Goal: Transaction & Acquisition: Purchase product/service

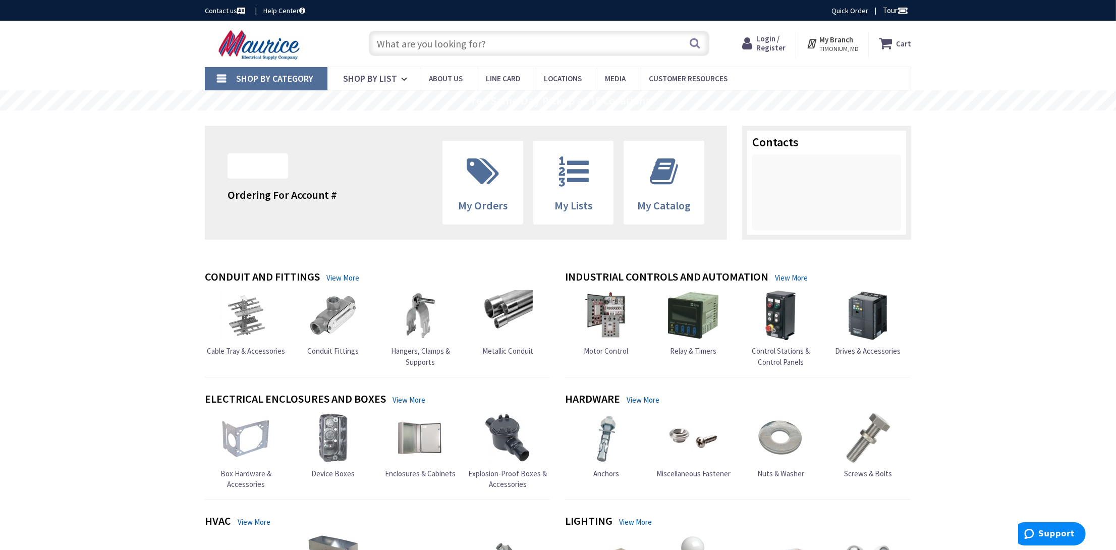
click at [779, 37] on span "Login / Register" at bounding box center [770, 43] width 29 height 19
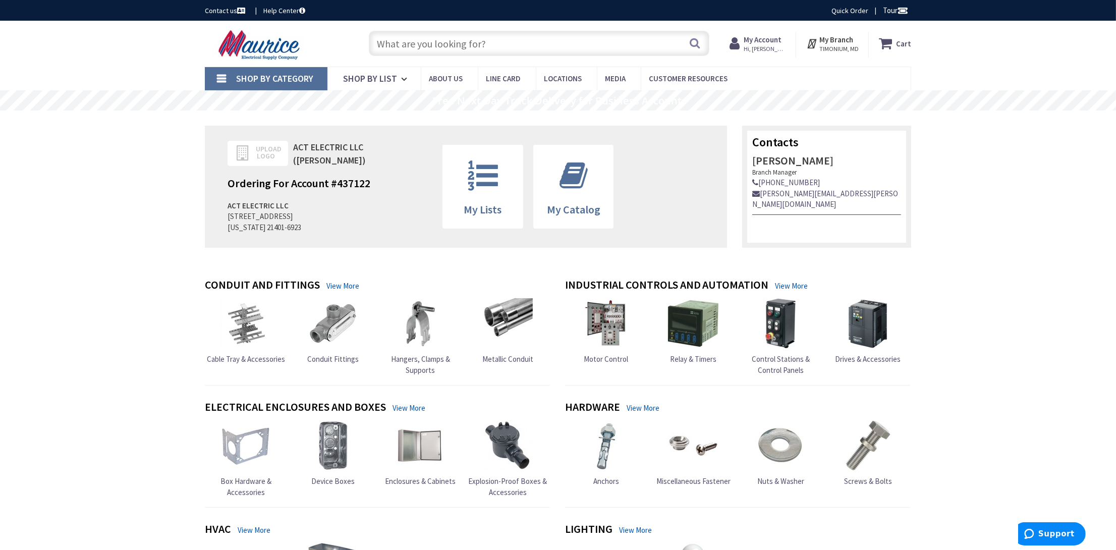
click at [484, 43] on input "text" at bounding box center [539, 43] width 340 height 25
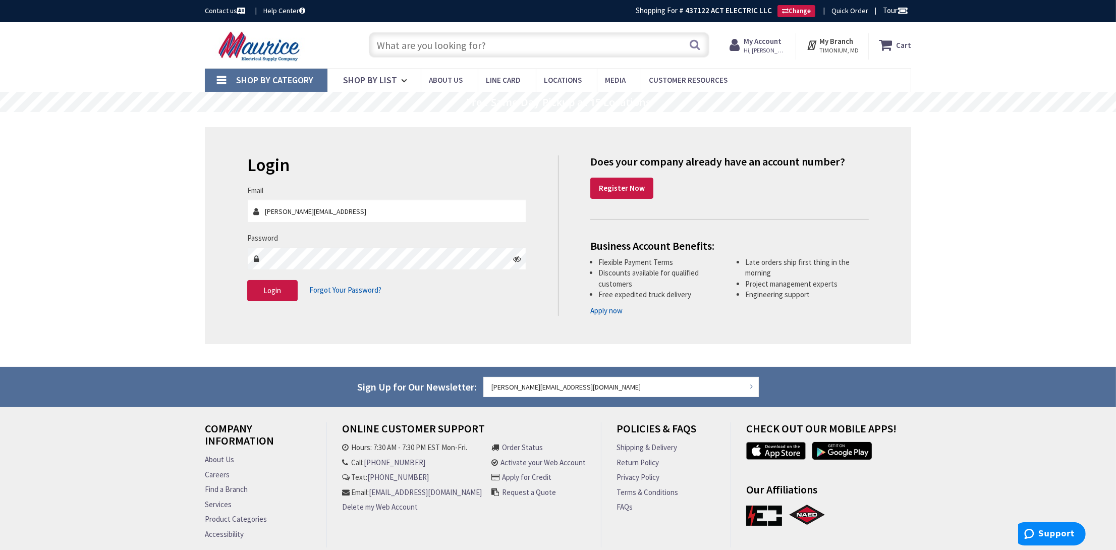
type input "[PERSON_NAME][EMAIL_ADDRESS][DOMAIN_NAME]"
click at [274, 285] on span "Login" at bounding box center [273, 290] width 18 height 10
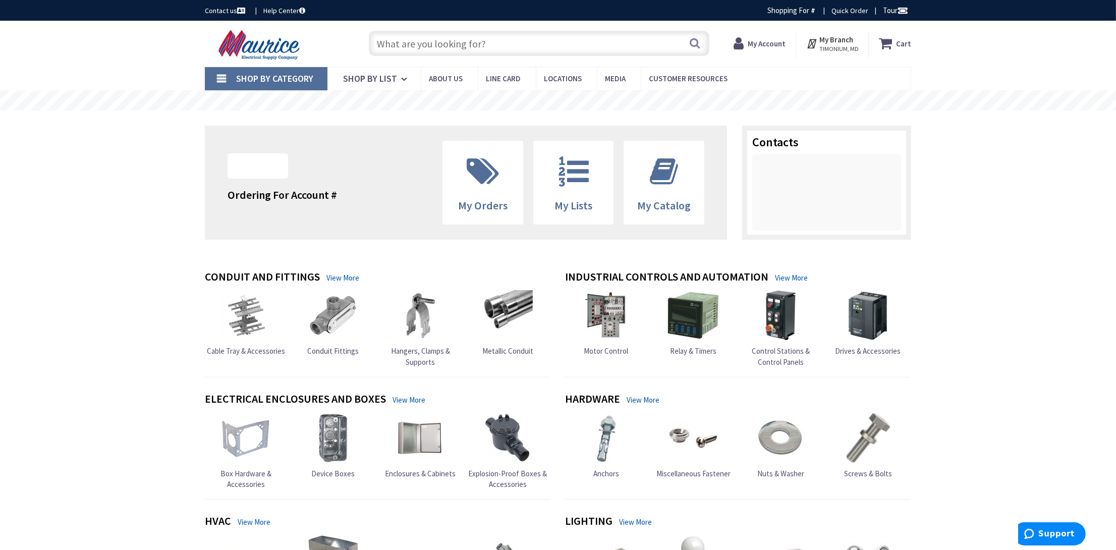
click at [442, 45] on input "text" at bounding box center [539, 43] width 340 height 25
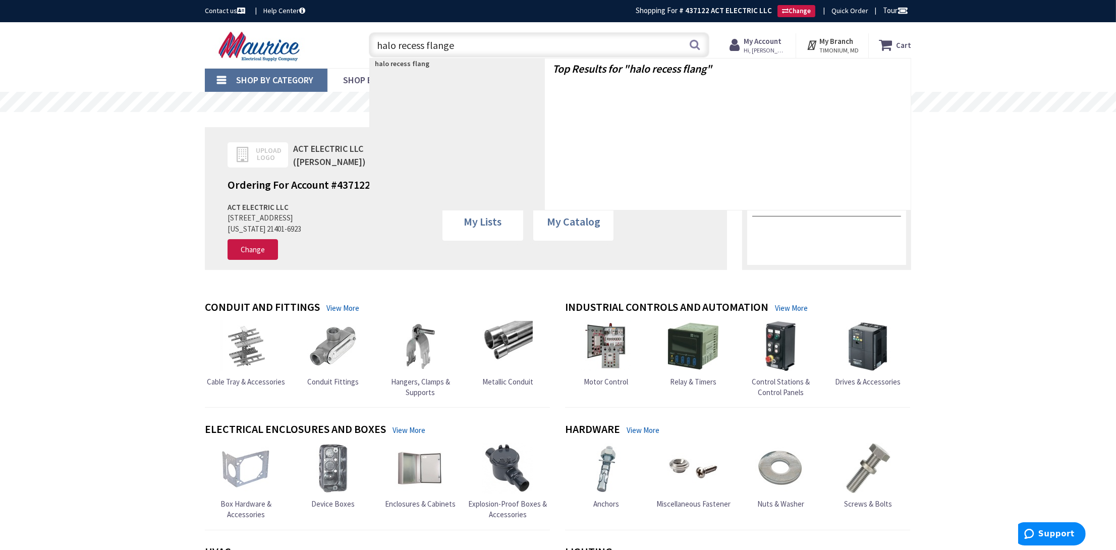
type input "halo recess flanges"
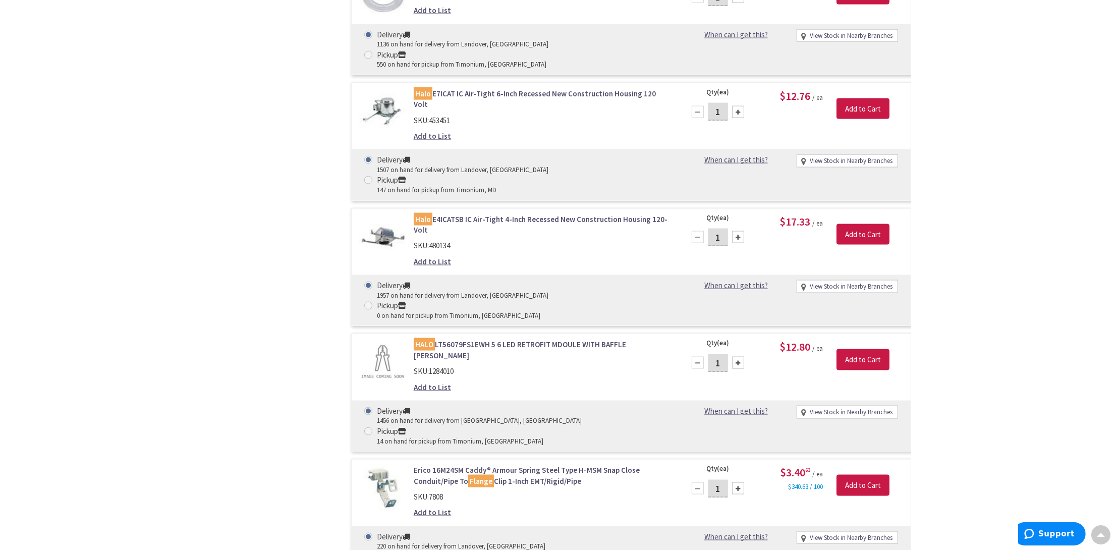
scroll to position [2674, 0]
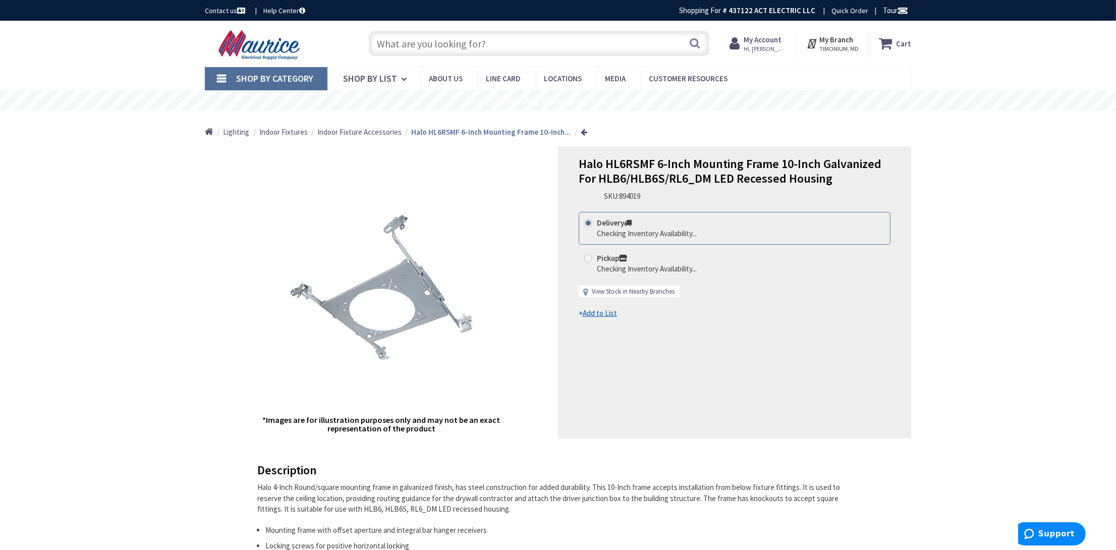
click at [643, 289] on link "View Stock in Nearby Branches" at bounding box center [633, 292] width 83 height 10
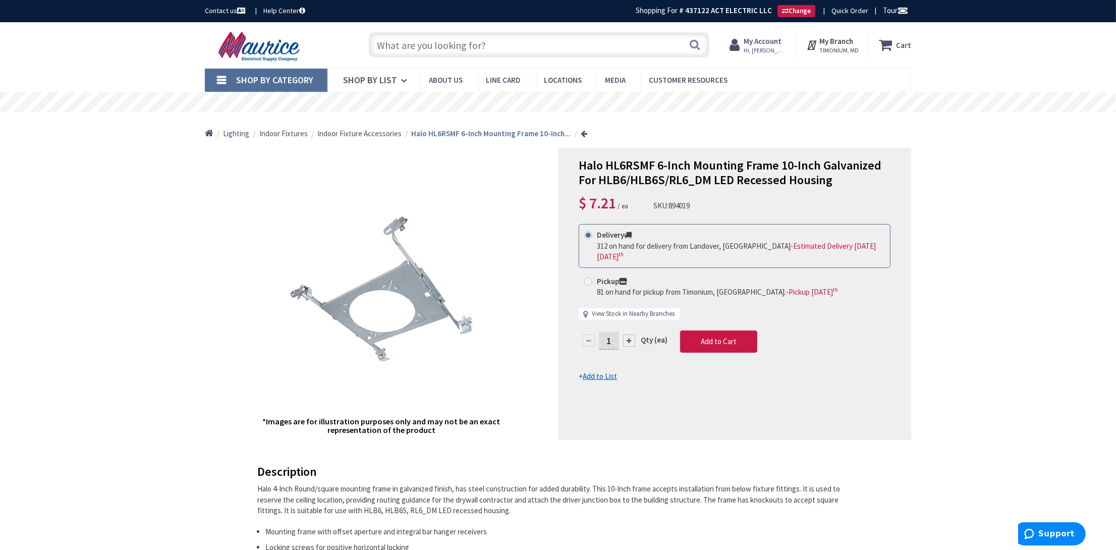
click at [624, 310] on link "View Stock in Nearby Branches" at bounding box center [633, 314] width 83 height 10
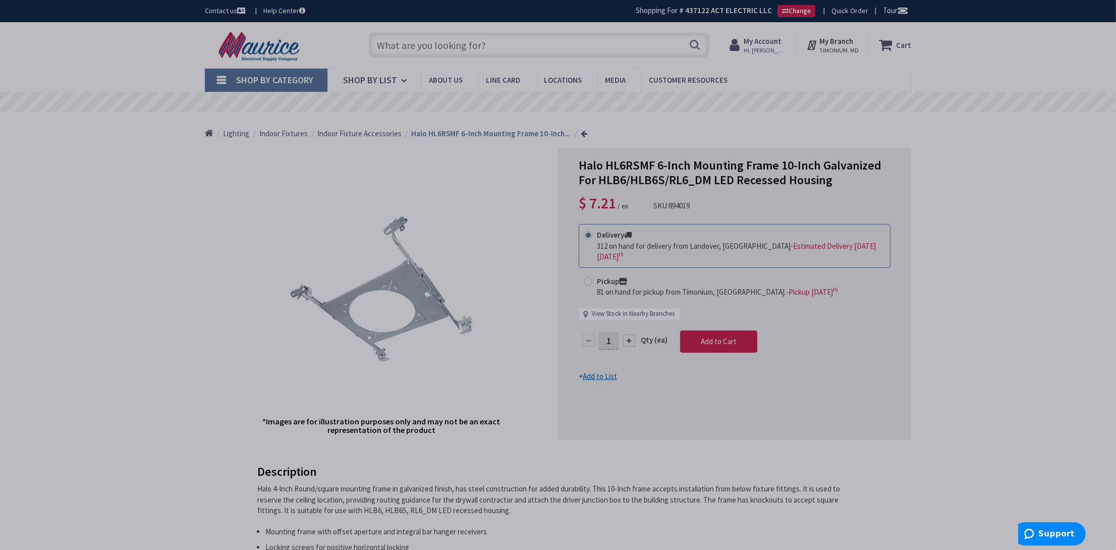
select select "data-availability"
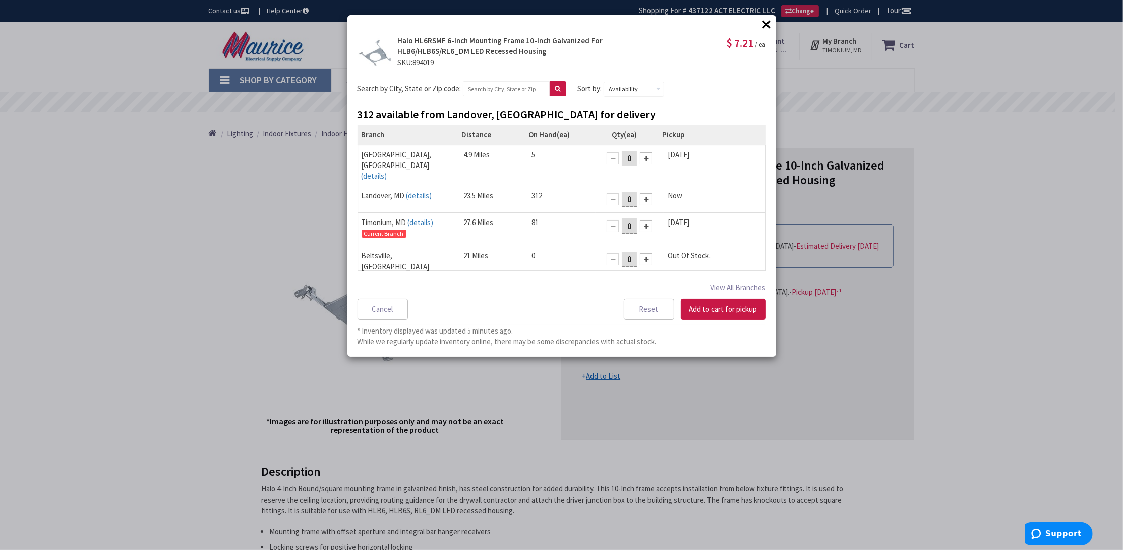
click at [769, 27] on button "×" at bounding box center [767, 24] width 15 height 15
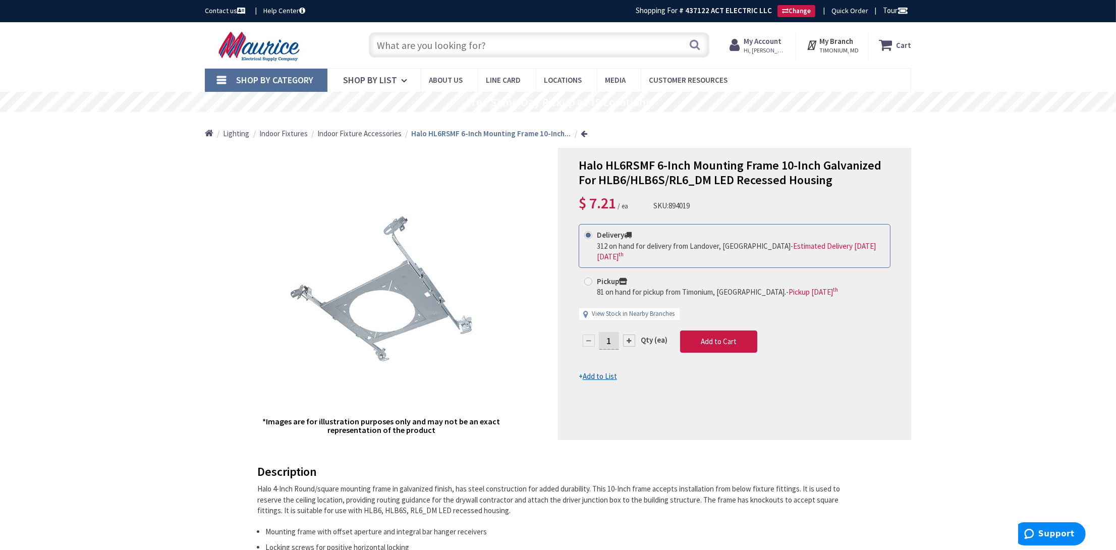
click at [490, 42] on input "text" at bounding box center [539, 44] width 340 height 25
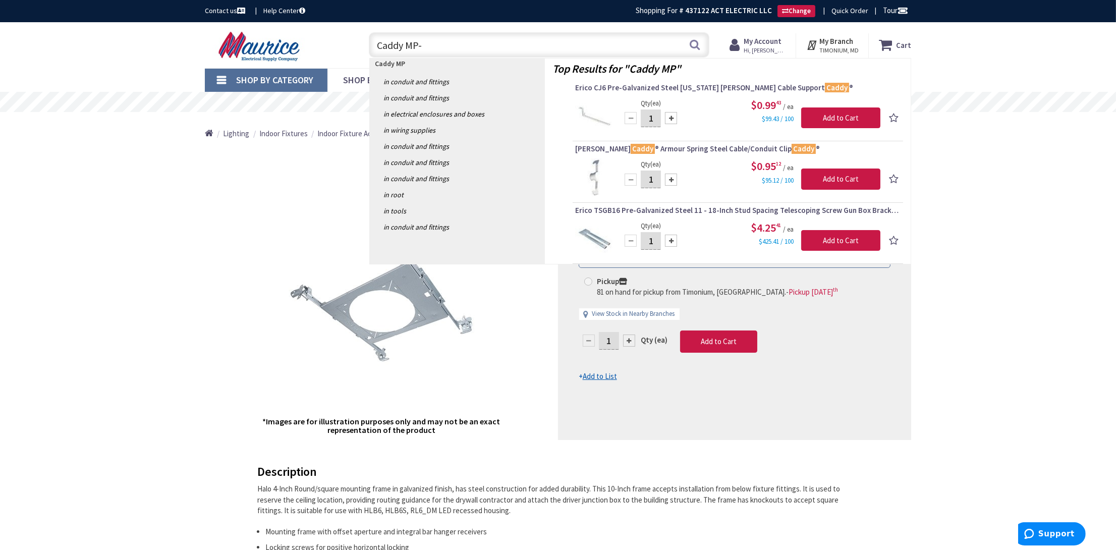
type input "Caddy MP-1"
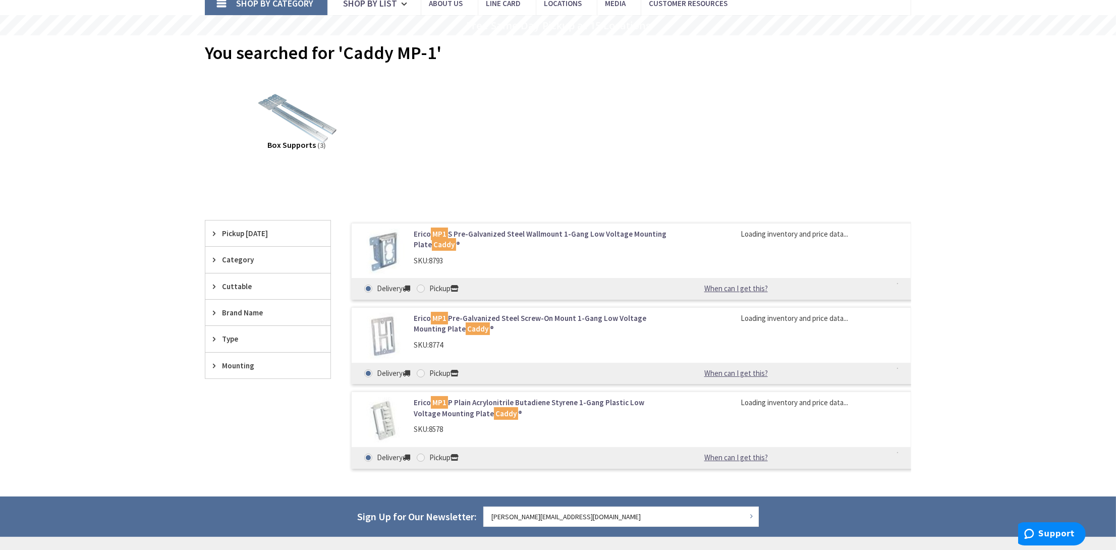
scroll to position [101, 0]
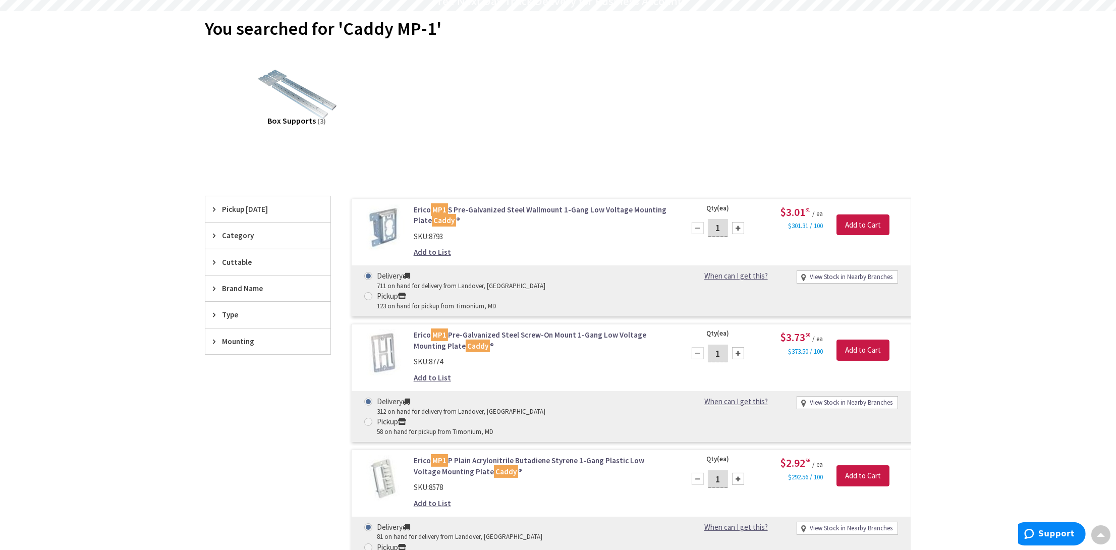
click at [524, 208] on link "Erico MP1 S Pre-Galvanized Steel Wallmount 1-Gang Low Voltage Mounting Plate Ca…" at bounding box center [542, 215] width 257 height 22
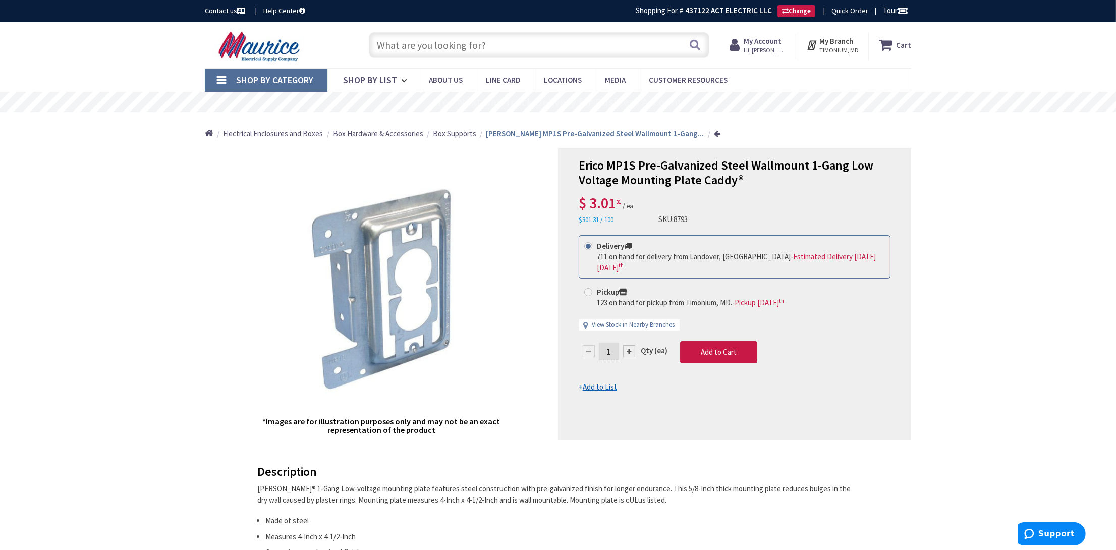
click at [492, 50] on input "text" at bounding box center [539, 44] width 340 height 25
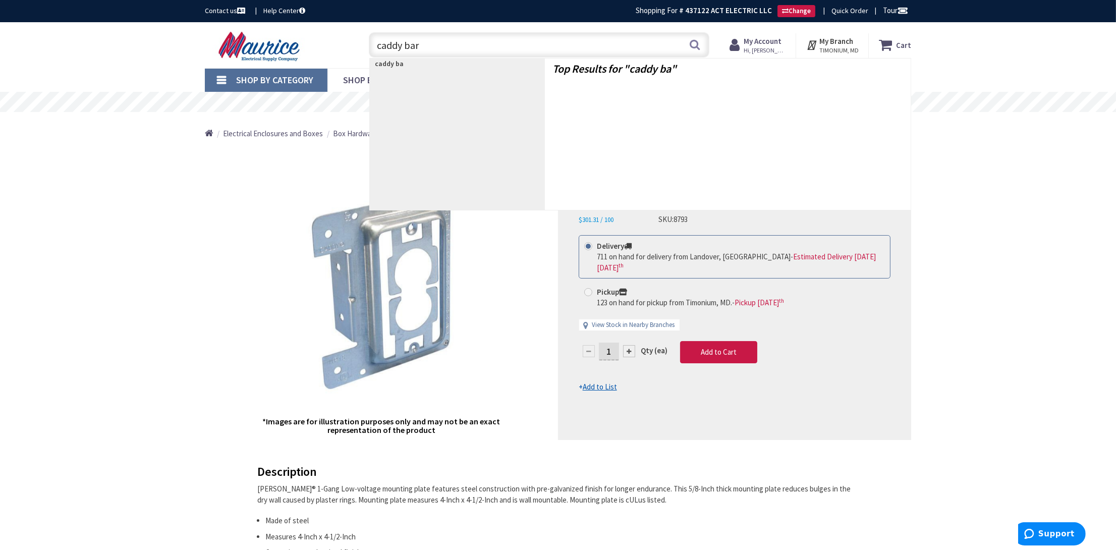
type input "caddy bars"
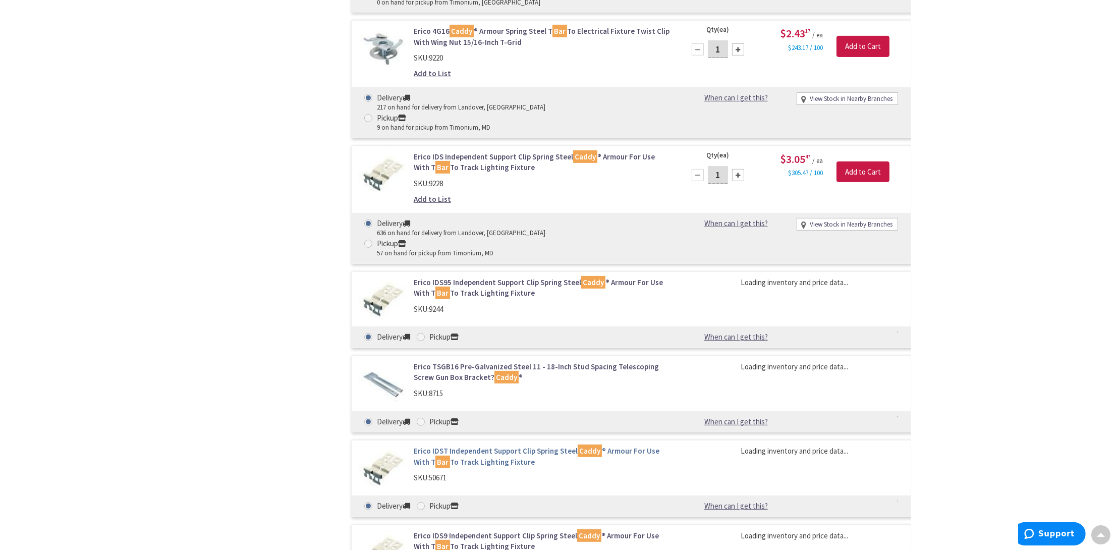
scroll to position [655, 0]
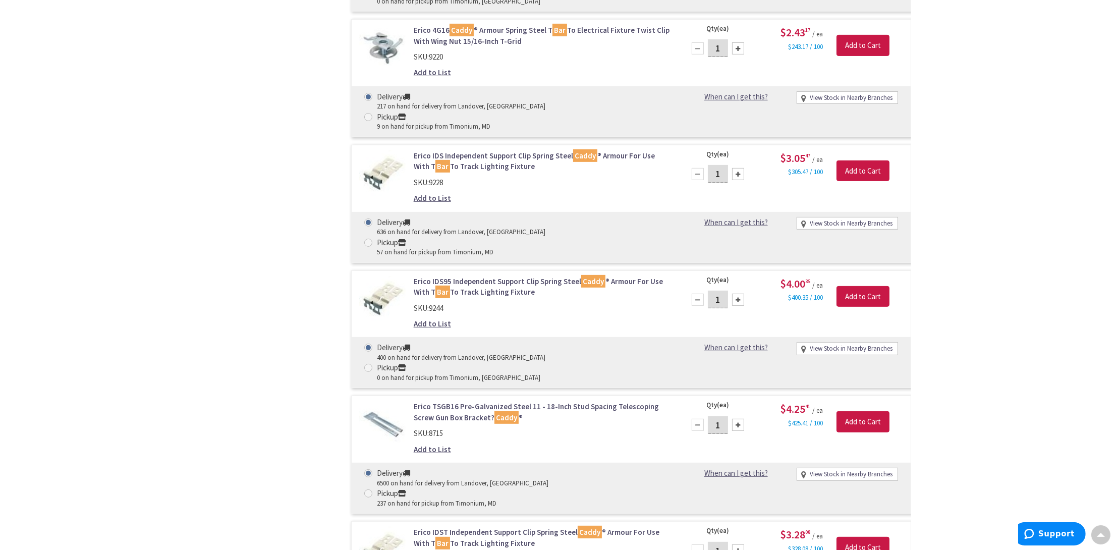
click at [433, 401] on link "Erico TSGB16 Pre-Galvanized Steel 11 - 18-Inch Stud Spacing Telescoping Screw G…" at bounding box center [542, 412] width 257 height 22
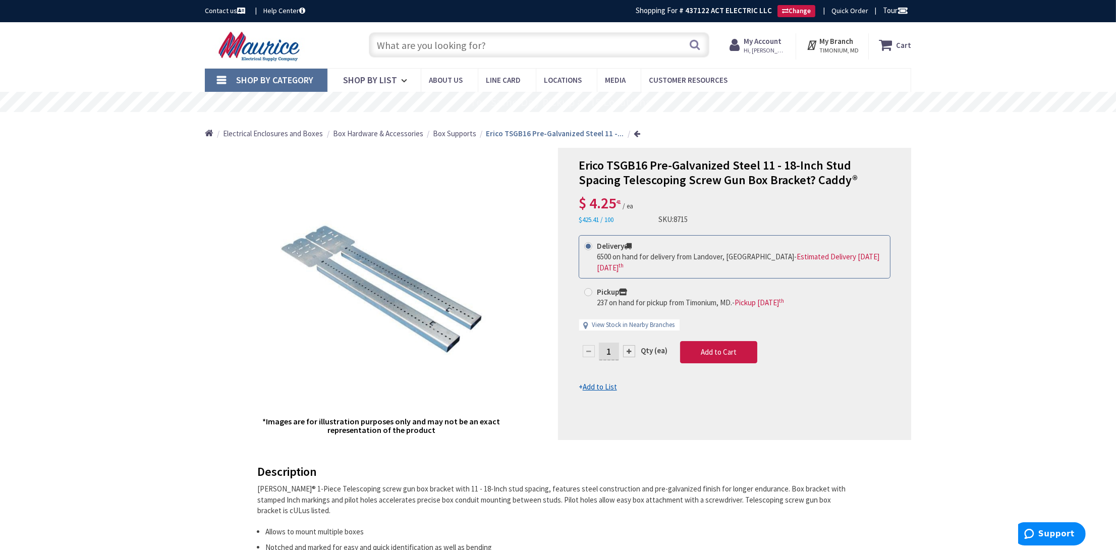
click at [501, 45] on input "text" at bounding box center [539, 44] width 340 height 25
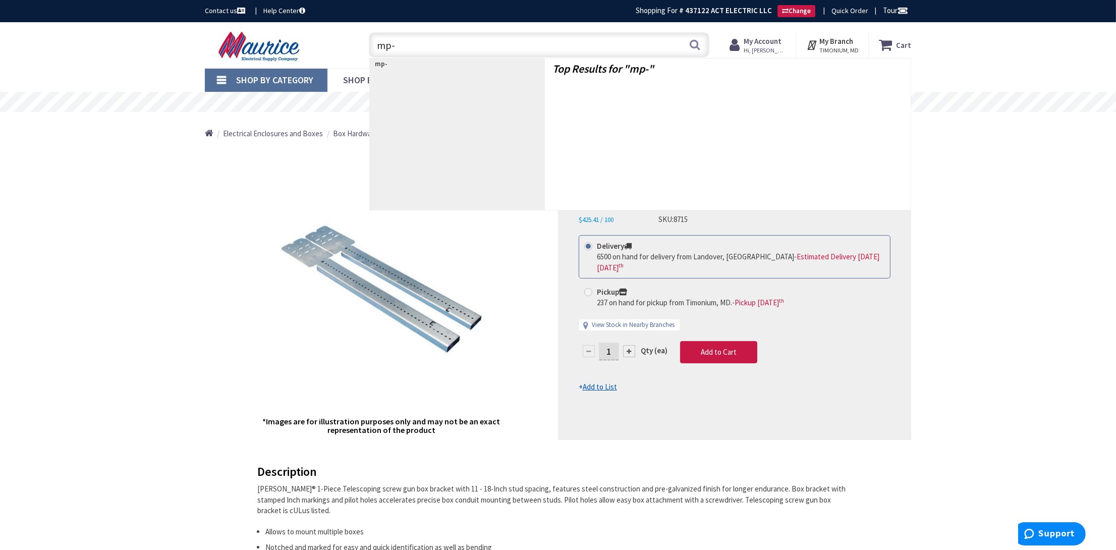
type input "mp-1"
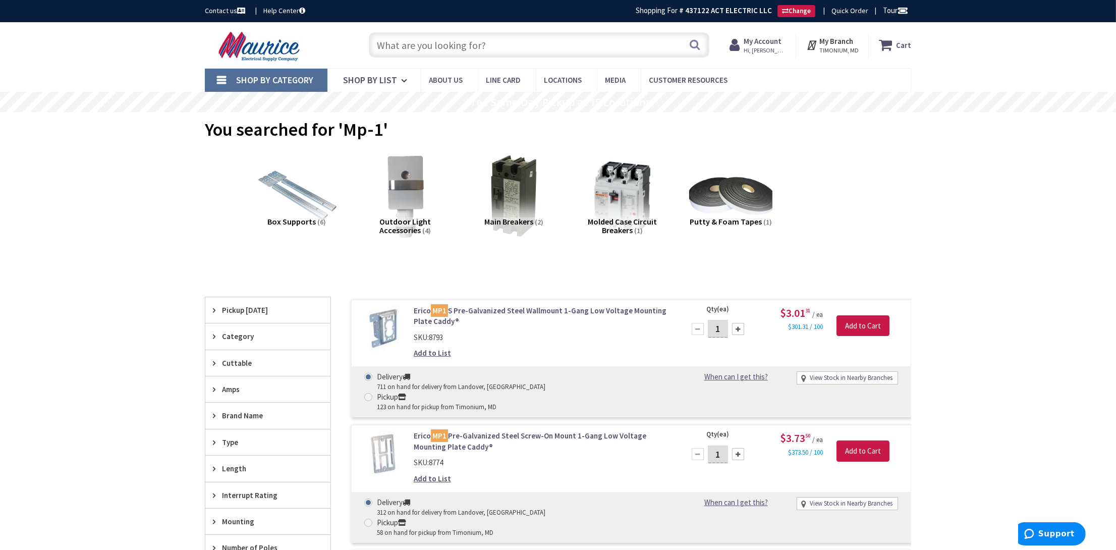
click at [491, 309] on link "Erico MP1 S Pre-Galvanized Steel Wallmount 1-Gang Low Voltage Mounting Plate Ca…" at bounding box center [542, 316] width 257 height 22
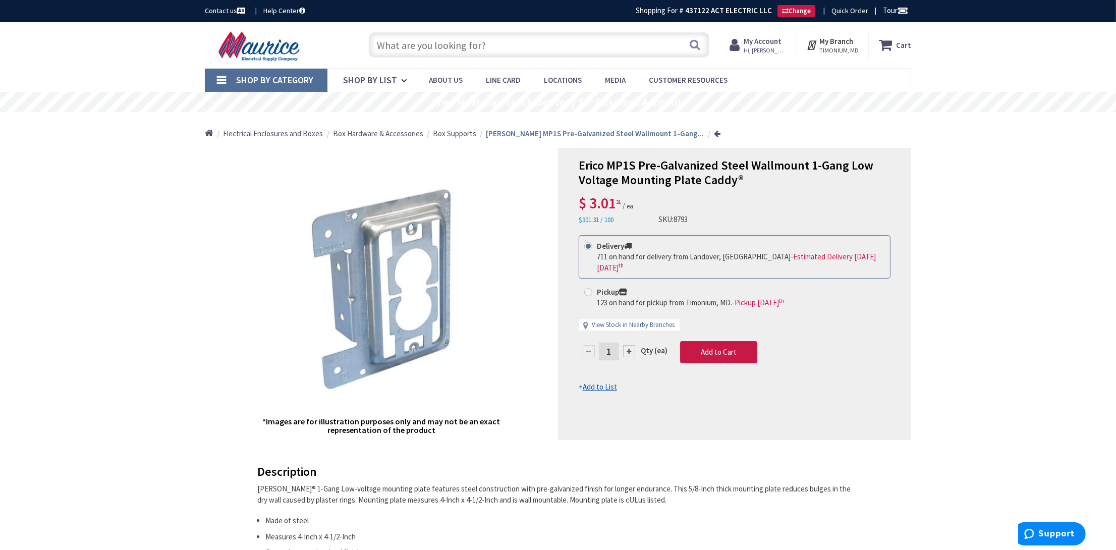
click at [523, 47] on input "text" at bounding box center [539, 44] width 340 height 25
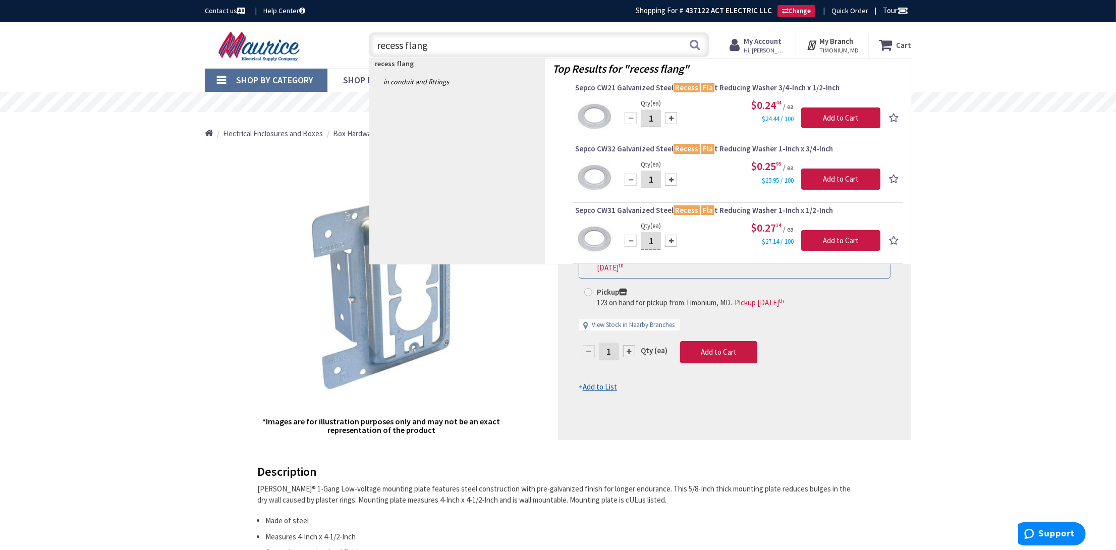
type input "recess flange"
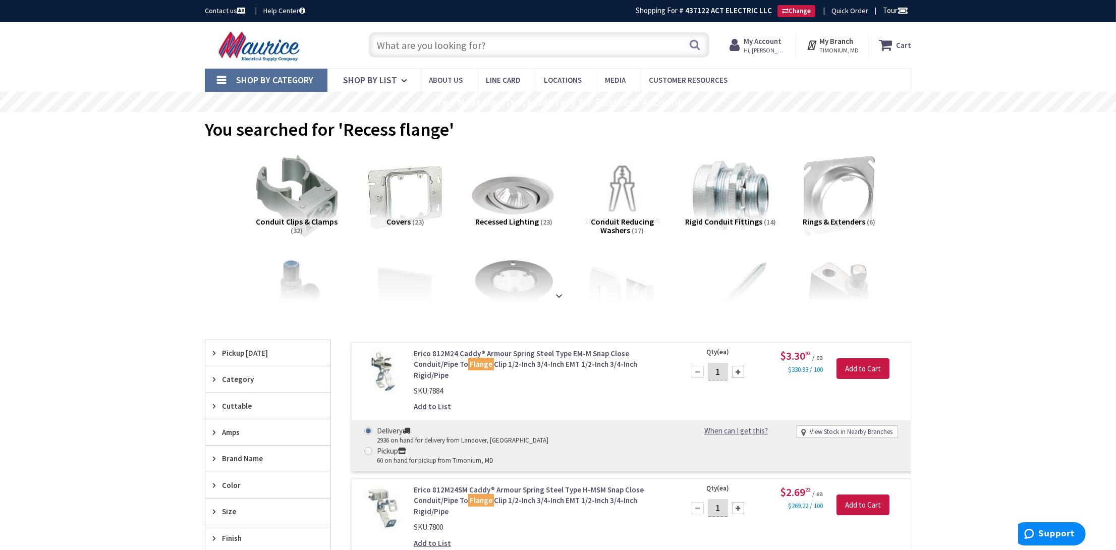
click at [515, 205] on img at bounding box center [513, 195] width 91 height 91
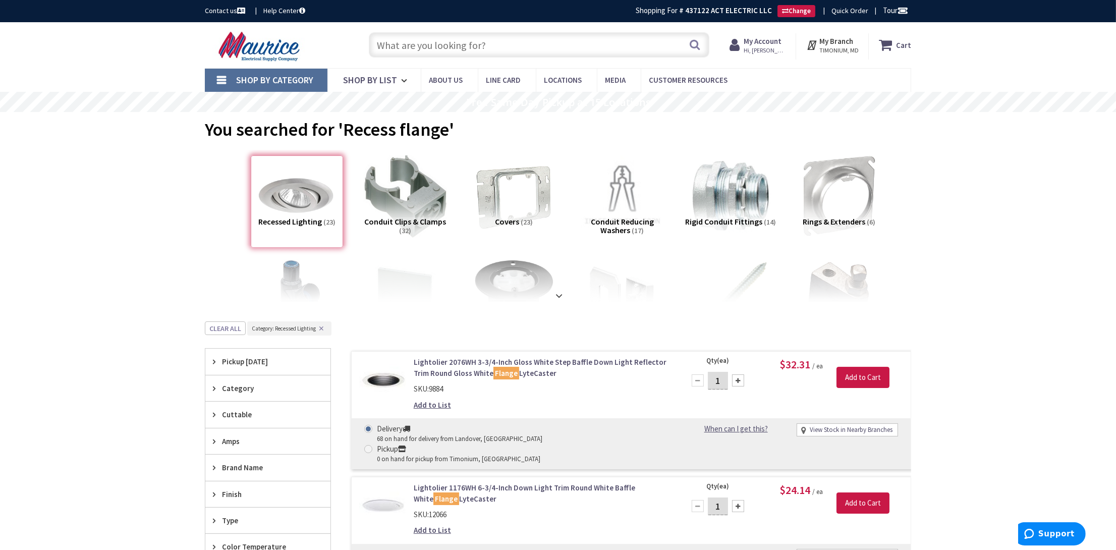
click at [440, 46] on input "text" at bounding box center [539, 44] width 340 height 25
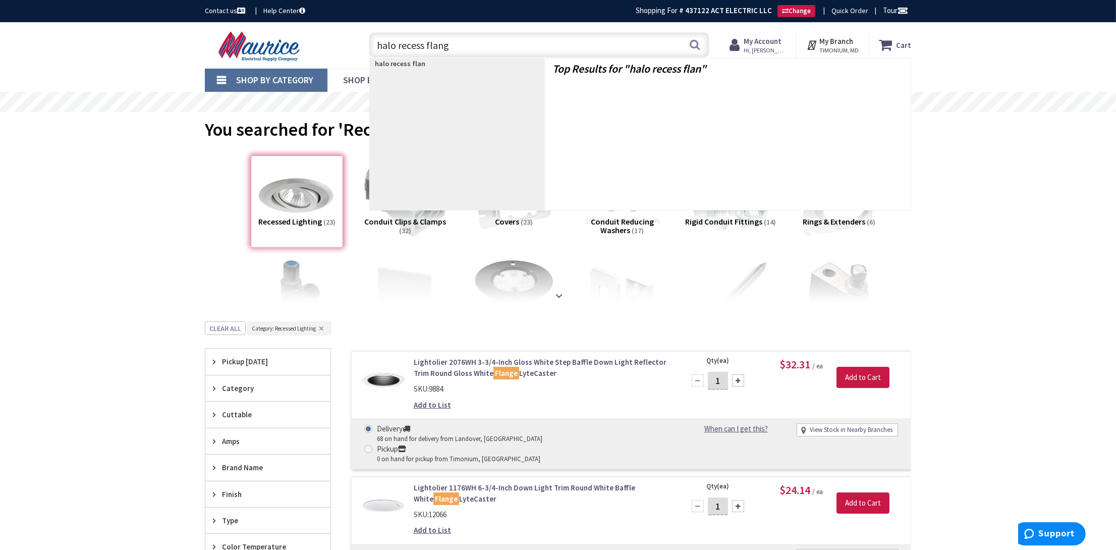
type input "halo recess flange"
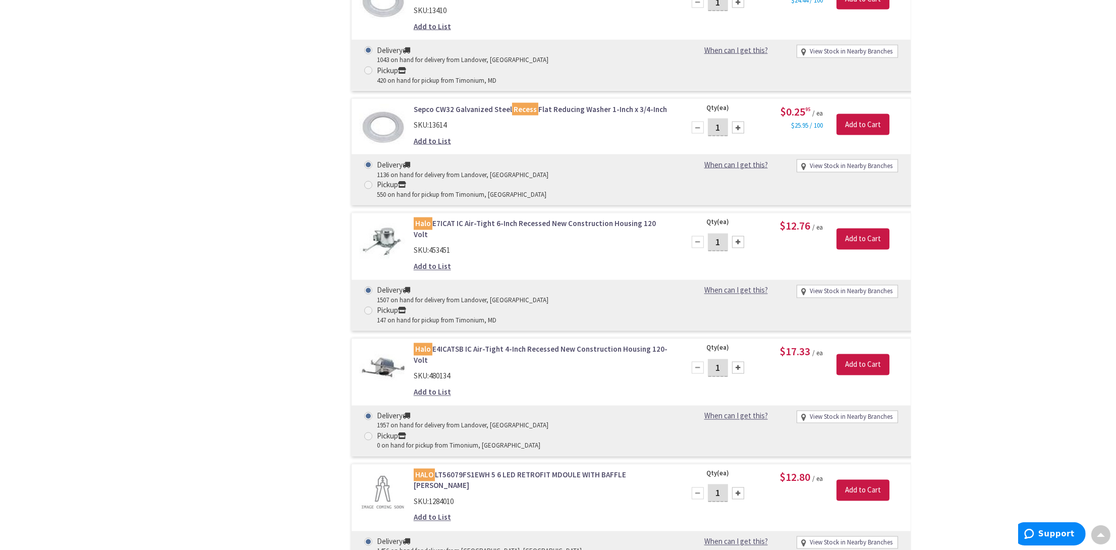
scroll to position [3027, 0]
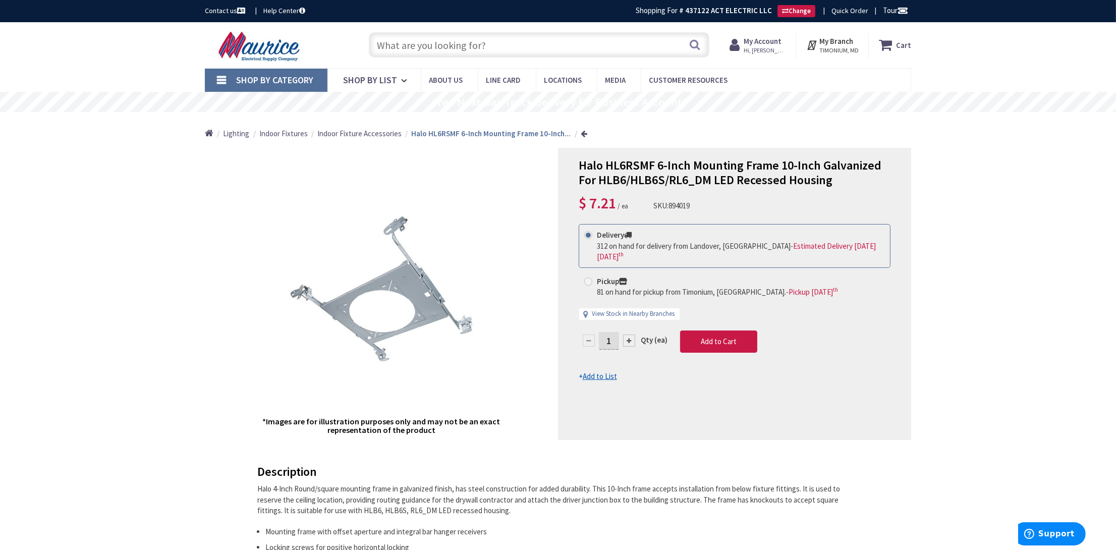
click at [426, 44] on input "text" at bounding box center [539, 44] width 340 height 25
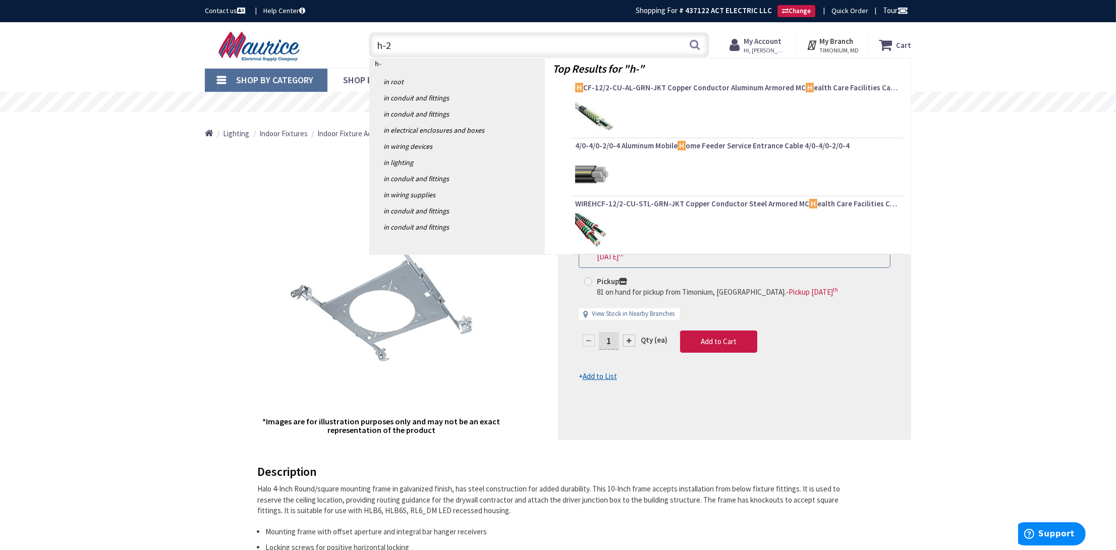
type input "h-23"
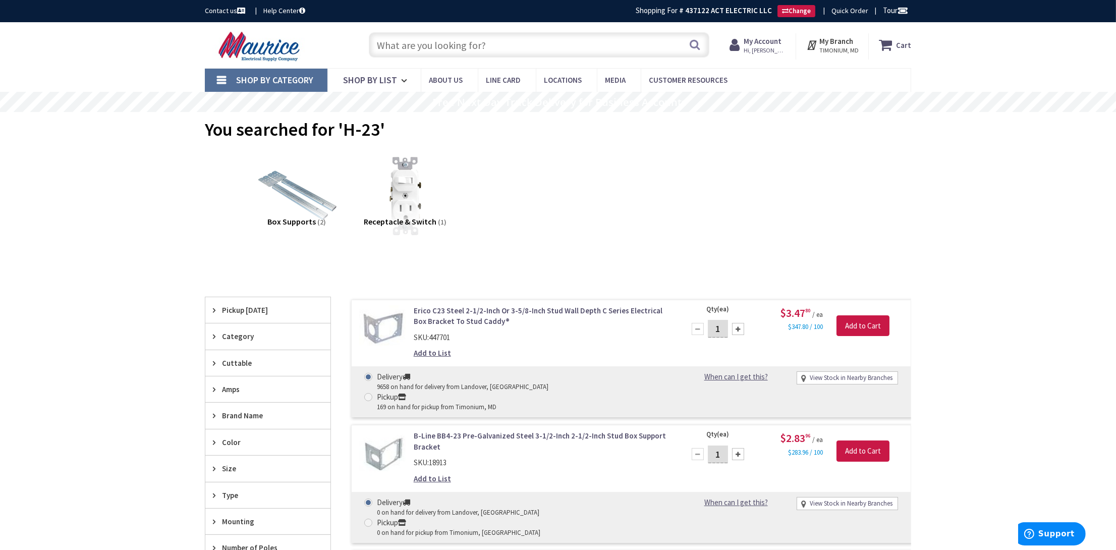
click at [452, 319] on link "Erico C23 Steel 2-1/2-Inch Or 3-5/8-Inch Stud Wall Depth C Series Electrical Bo…" at bounding box center [542, 316] width 257 height 22
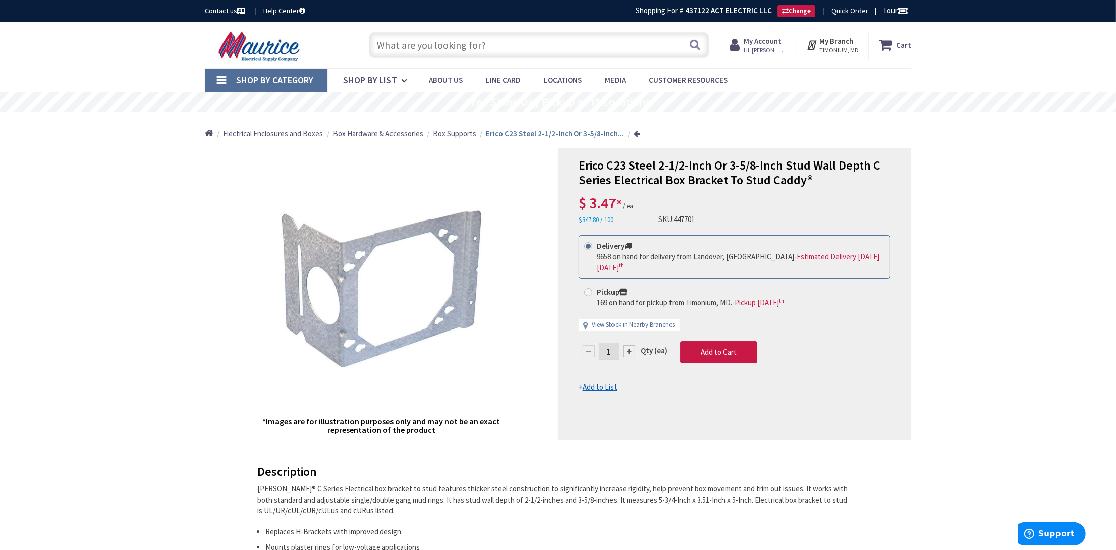
click at [476, 43] on input "text" at bounding box center [539, 44] width 340 height 25
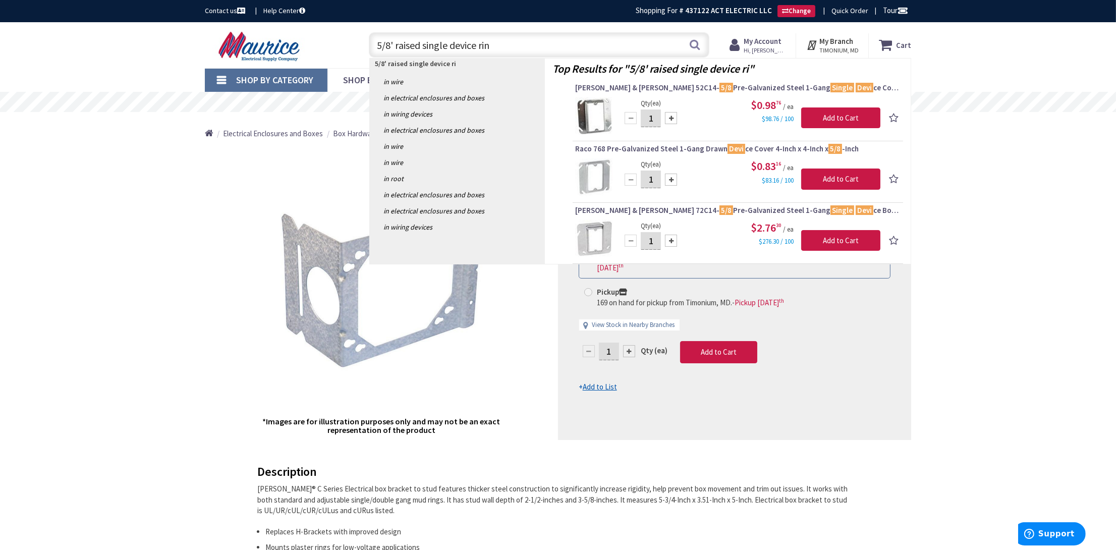
type input "5/8' raised single device ring"
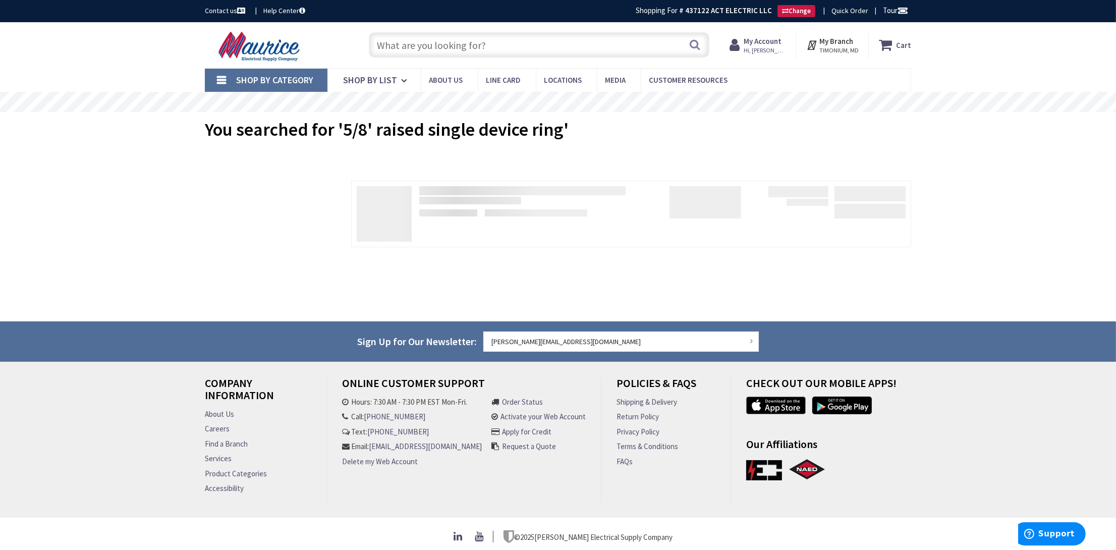
click at [455, 40] on input "text" at bounding box center [539, 44] width 340 height 25
